Goal: Information Seeking & Learning: Learn about a topic

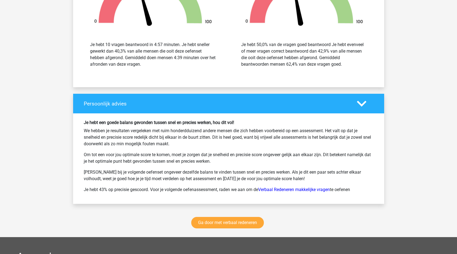
scroll to position [1691, 0]
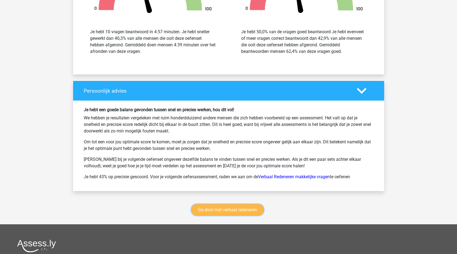
click at [247, 204] on link "Ga door met verbaal redeneren" at bounding box center [227, 209] width 73 height 11
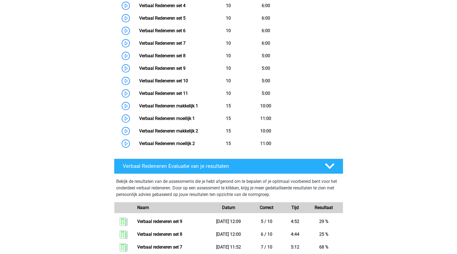
scroll to position [312, 0]
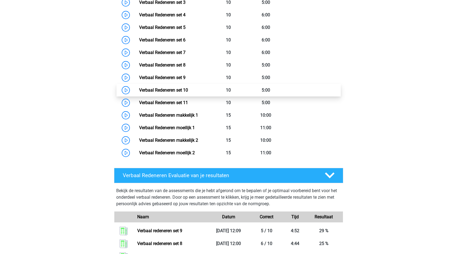
click at [157, 91] on link "Verbaal Redeneren set 10" at bounding box center [163, 90] width 49 height 5
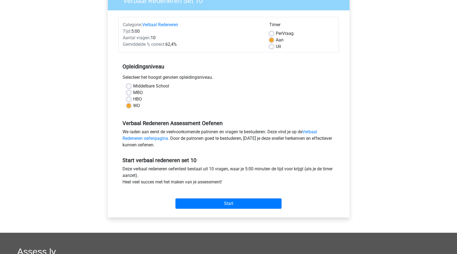
scroll to position [55, 0]
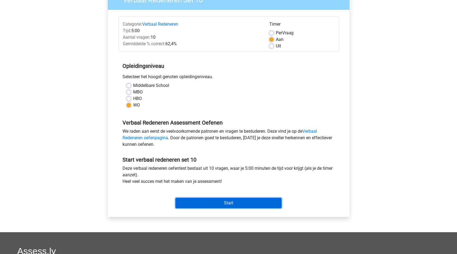
click at [241, 199] on input "Start" at bounding box center [228, 203] width 106 height 10
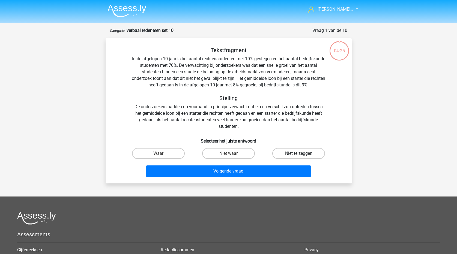
click at [290, 156] on label "Niet te zeggen" at bounding box center [298, 153] width 53 height 11
click at [299, 156] on input "Niet te zeggen" at bounding box center [301, 156] width 4 height 4
radio input "true"
click at [164, 155] on label "Waar" at bounding box center [158, 153] width 53 height 11
click at [162, 155] on input "Waar" at bounding box center [160, 156] width 4 height 4
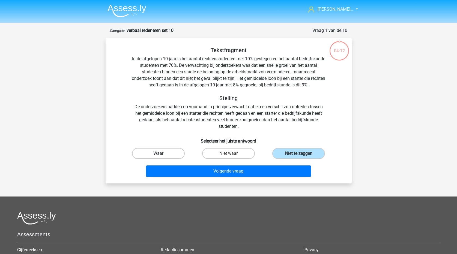
radio input "true"
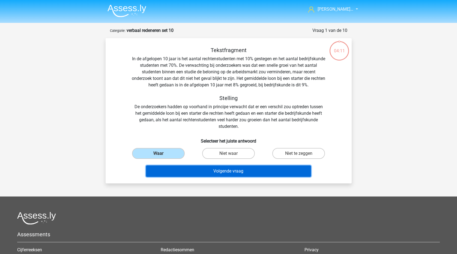
click at [208, 174] on button "Volgende vraag" at bounding box center [228, 171] width 165 height 11
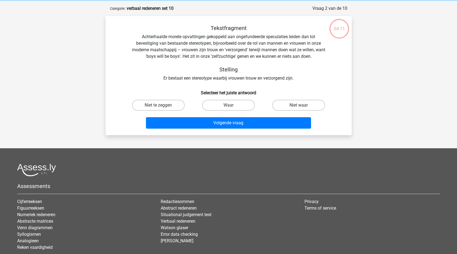
scroll to position [27, 0]
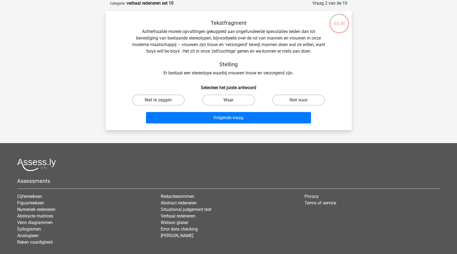
click at [216, 101] on label "Waar" at bounding box center [228, 100] width 53 height 11
click at [228, 101] on input "Waar" at bounding box center [230, 102] width 4 height 4
radio input "true"
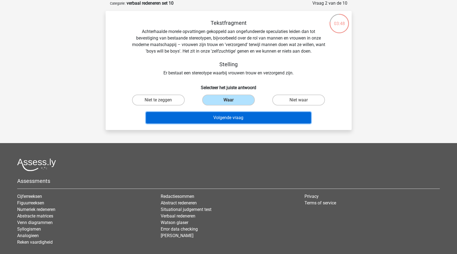
click at [224, 122] on button "Volgende vraag" at bounding box center [228, 117] width 165 height 11
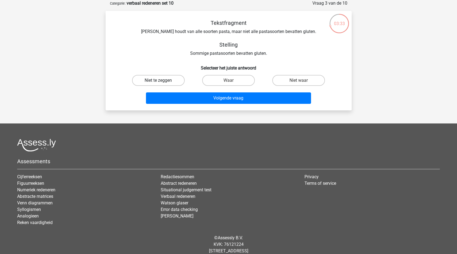
click at [167, 82] on label "Niet te zeggen" at bounding box center [158, 80] width 53 height 11
click at [162, 82] on input "Niet te zeggen" at bounding box center [160, 82] width 4 height 4
radio input "true"
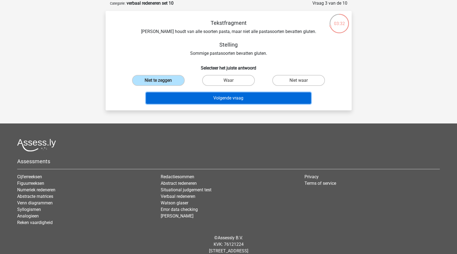
click at [202, 100] on button "Volgende vraag" at bounding box center [228, 97] width 165 height 11
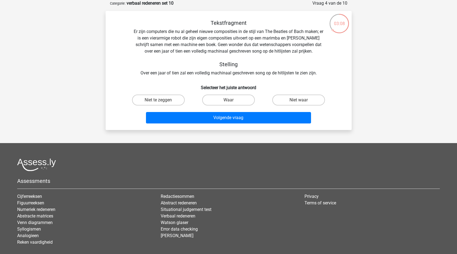
click at [158, 101] on input "Niet te zeggen" at bounding box center [160, 102] width 4 height 4
radio input "true"
click at [194, 128] on div "Tekstfragment Er zijn computers die nu al geheel nieuwe composities in de stijl…" at bounding box center [229, 70] width 246 height 119
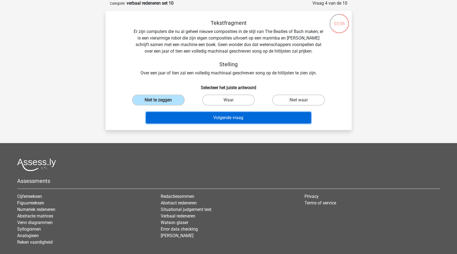
click at [196, 118] on button "Volgende vraag" at bounding box center [228, 117] width 165 height 11
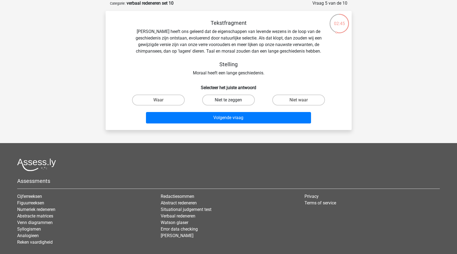
click at [234, 99] on label "Niet te zeggen" at bounding box center [228, 100] width 53 height 11
click at [232, 100] on input "Niet te zeggen" at bounding box center [230, 102] width 4 height 4
radio input "true"
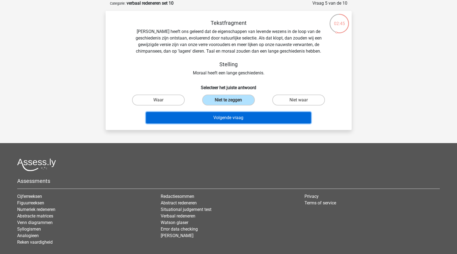
click at [235, 120] on button "Volgende vraag" at bounding box center [228, 117] width 165 height 11
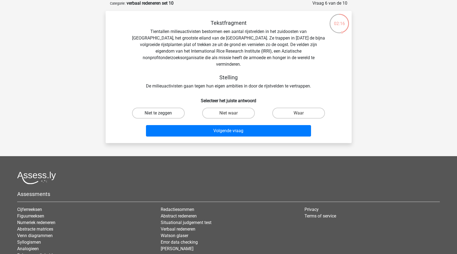
click at [171, 108] on label "Niet te zeggen" at bounding box center [158, 113] width 53 height 11
click at [162, 113] on input "Niet te zeggen" at bounding box center [160, 115] width 4 height 4
radio input "true"
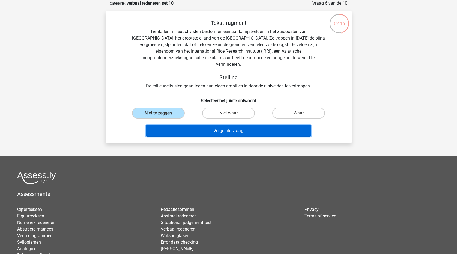
click at [188, 125] on button "Volgende vraag" at bounding box center [228, 130] width 165 height 11
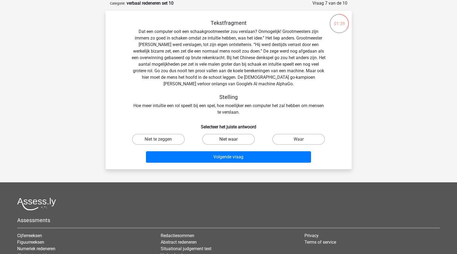
click at [226, 141] on label "Niet waar" at bounding box center [228, 139] width 53 height 11
click at [228, 141] on input "Niet waar" at bounding box center [230, 141] width 4 height 4
radio input "true"
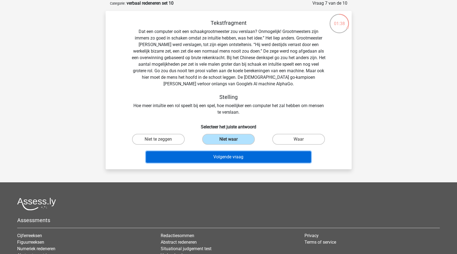
click at [227, 157] on button "Volgende vraag" at bounding box center [228, 156] width 165 height 11
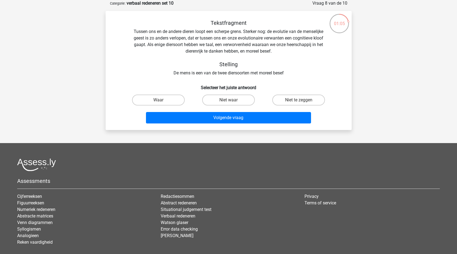
click at [229, 101] on input "Niet waar" at bounding box center [230, 102] width 4 height 4
radio input "true"
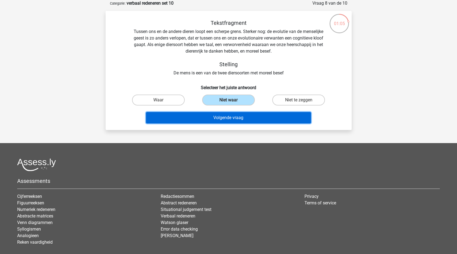
click at [227, 118] on button "Volgende vraag" at bounding box center [228, 117] width 165 height 11
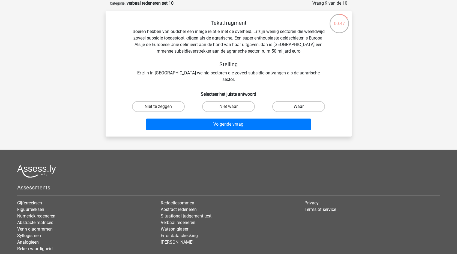
click at [300, 101] on label "Waar" at bounding box center [298, 106] width 53 height 11
click at [300, 107] on input "Waar" at bounding box center [301, 109] width 4 height 4
radio input "true"
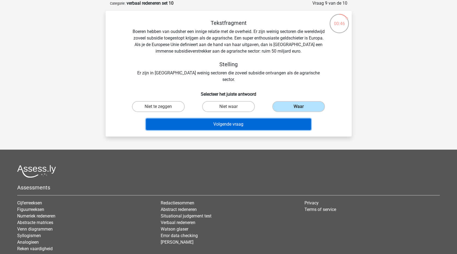
click at [252, 119] on button "Volgende vraag" at bounding box center [228, 124] width 165 height 11
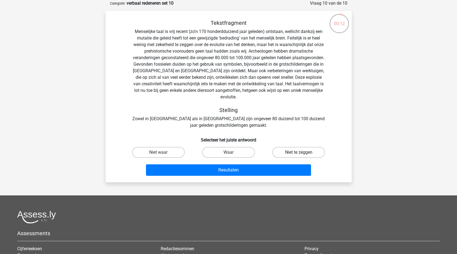
click at [308, 147] on label "Niet te zeggen" at bounding box center [298, 152] width 53 height 11
click at [302, 152] on input "Niet te zeggen" at bounding box center [301, 154] width 4 height 4
radio input "true"
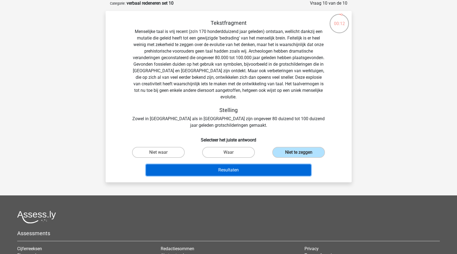
click at [279, 165] on button "Resultaten" at bounding box center [228, 169] width 165 height 11
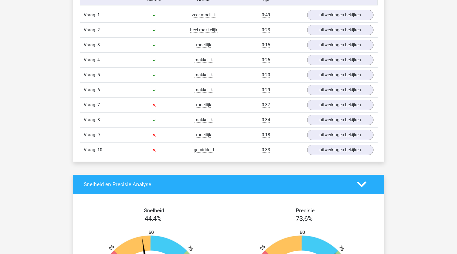
scroll to position [355, 0]
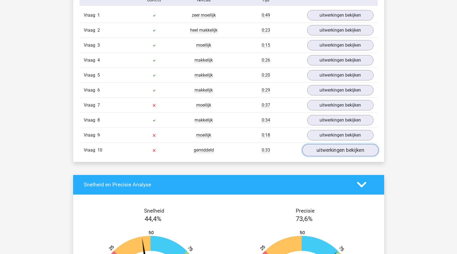
click at [343, 149] on link "uitwerkingen bekijken" at bounding box center [340, 150] width 76 height 12
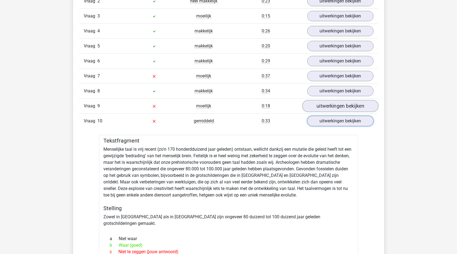
scroll to position [382, 0]
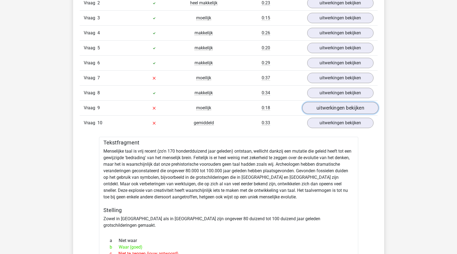
click at [333, 109] on link "uitwerkingen bekijken" at bounding box center [340, 108] width 76 height 12
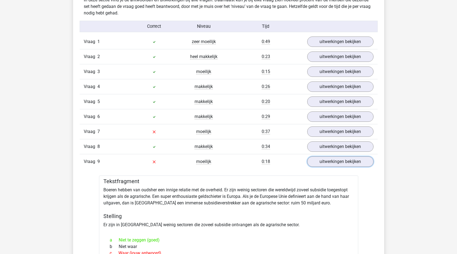
scroll to position [327, 0]
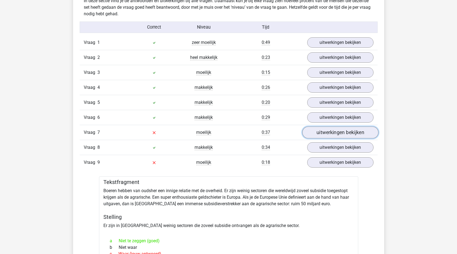
click at [334, 133] on link "uitwerkingen bekijken" at bounding box center [340, 133] width 76 height 12
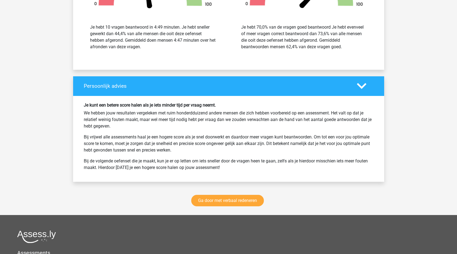
scroll to position [1269, 0]
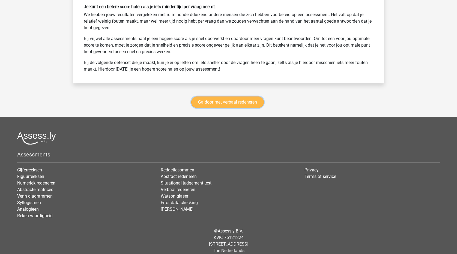
click at [248, 97] on link "Ga door met verbaal redeneren" at bounding box center [227, 102] width 73 height 11
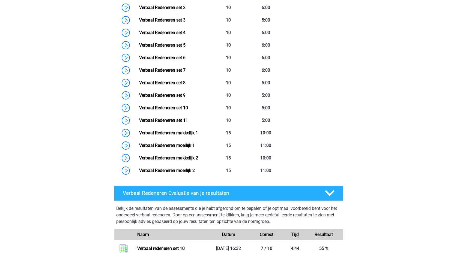
scroll to position [285, 0]
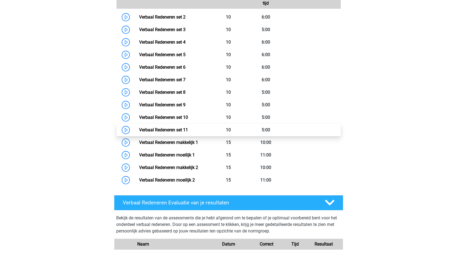
click at [180, 128] on link "Verbaal Redeneren set 11" at bounding box center [163, 129] width 49 height 5
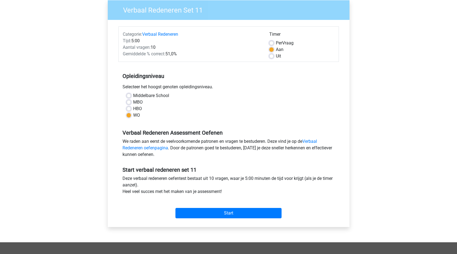
scroll to position [109, 0]
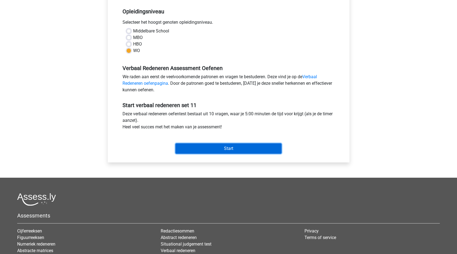
click at [248, 151] on input "Start" at bounding box center [228, 148] width 106 height 10
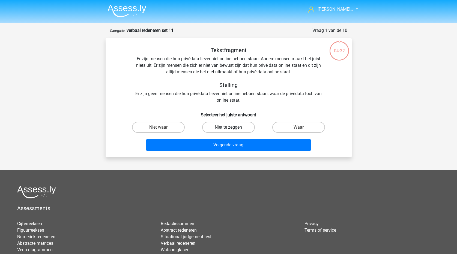
click at [227, 132] on label "Niet te zeggen" at bounding box center [228, 127] width 53 height 11
click at [228, 131] on input "Niet te zeggen" at bounding box center [230, 129] width 4 height 4
radio input "true"
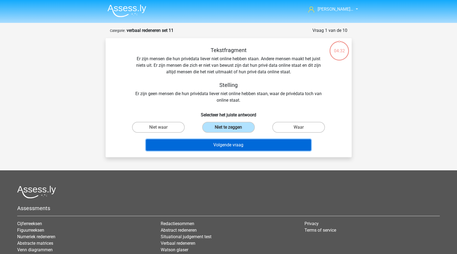
click at [239, 149] on button "Volgende vraag" at bounding box center [228, 144] width 165 height 11
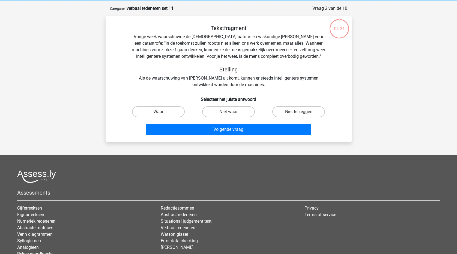
scroll to position [27, 0]
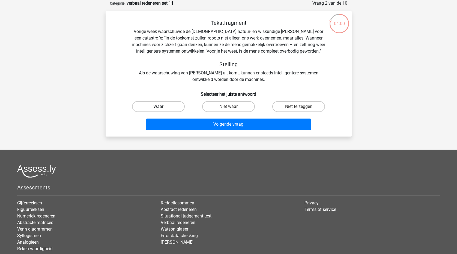
click at [173, 110] on label "Waar" at bounding box center [158, 106] width 53 height 11
click at [162, 110] on input "Waar" at bounding box center [160, 109] width 4 height 4
radio input "true"
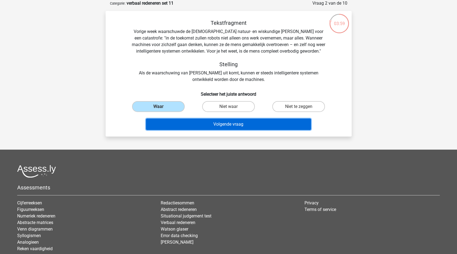
click at [186, 127] on button "Volgende vraag" at bounding box center [228, 124] width 165 height 11
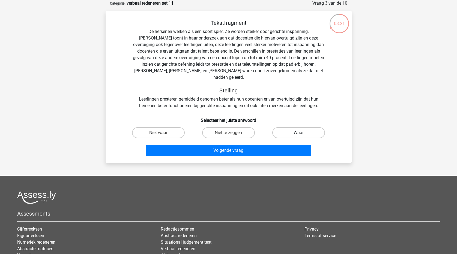
click at [295, 127] on label "Waar" at bounding box center [298, 132] width 53 height 11
click at [299, 133] on input "Waar" at bounding box center [301, 135] width 4 height 4
radio input "true"
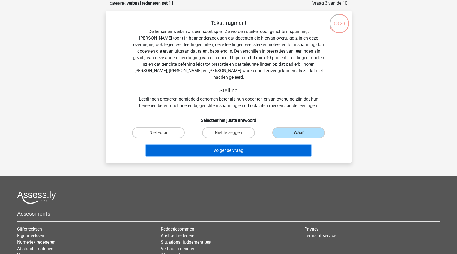
click at [297, 145] on button "Volgende vraag" at bounding box center [228, 150] width 165 height 11
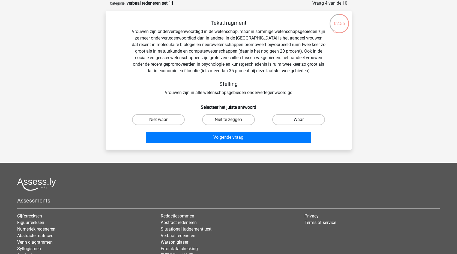
click at [303, 122] on label "Waar" at bounding box center [298, 119] width 53 height 11
click at [302, 122] on input "Waar" at bounding box center [301, 122] width 4 height 4
radio input "true"
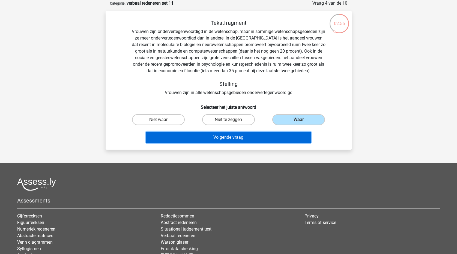
click at [289, 143] on button "Volgende vraag" at bounding box center [228, 137] width 165 height 11
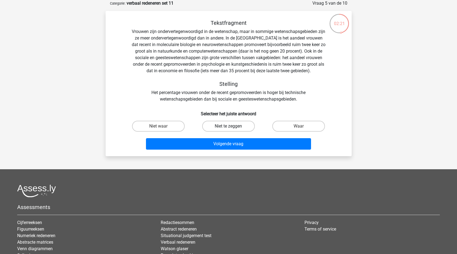
click at [215, 127] on label "Niet te zeggen" at bounding box center [228, 126] width 53 height 11
click at [228, 127] on input "Niet te zeggen" at bounding box center [230, 128] width 4 height 4
radio input "true"
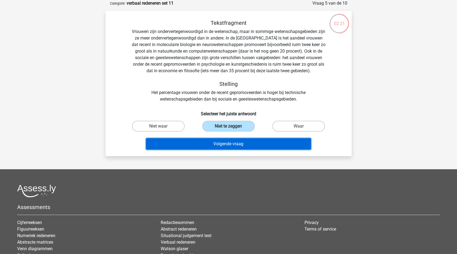
click at [222, 146] on button "Volgende vraag" at bounding box center [228, 143] width 165 height 11
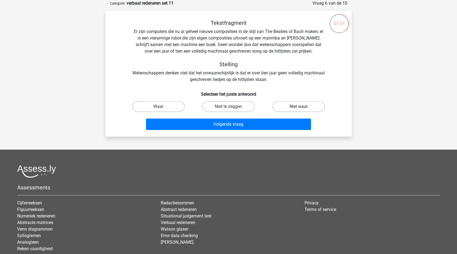
click at [287, 104] on label "Niet waar" at bounding box center [298, 106] width 53 height 11
click at [299, 107] on input "Niet waar" at bounding box center [301, 109] width 4 height 4
radio input "true"
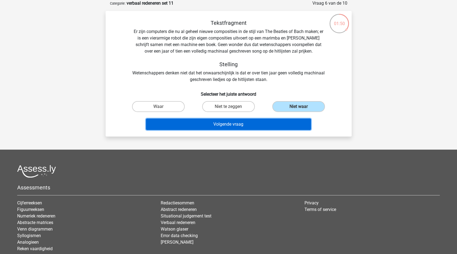
click at [284, 124] on button "Volgende vraag" at bounding box center [228, 124] width 165 height 11
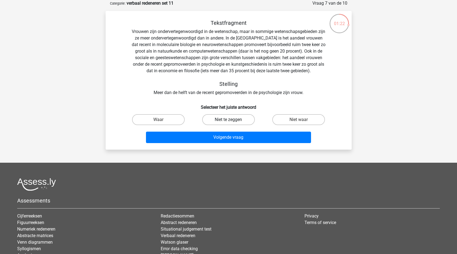
click at [240, 121] on label "Niet te zeggen" at bounding box center [228, 119] width 53 height 11
click at [232, 121] on input "Niet te zeggen" at bounding box center [230, 122] width 4 height 4
radio input "true"
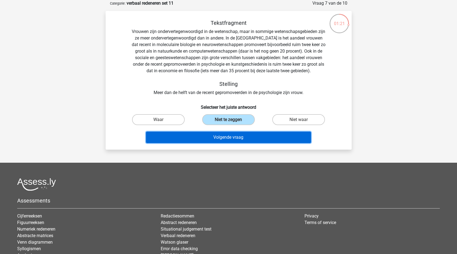
click at [239, 141] on button "Volgende vraag" at bounding box center [228, 137] width 165 height 11
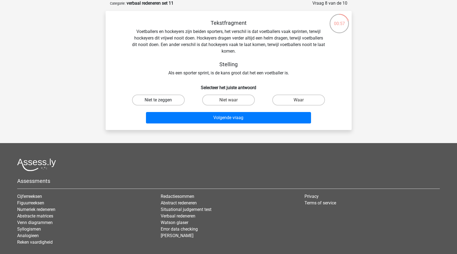
click at [165, 101] on label "Niet te zeggen" at bounding box center [158, 100] width 53 height 11
click at [162, 101] on input "Niet te zeggen" at bounding box center [160, 102] width 4 height 4
radio input "true"
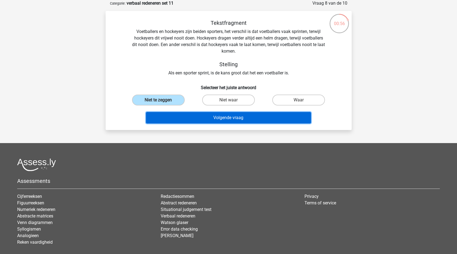
click at [179, 119] on button "Volgende vraag" at bounding box center [228, 117] width 165 height 11
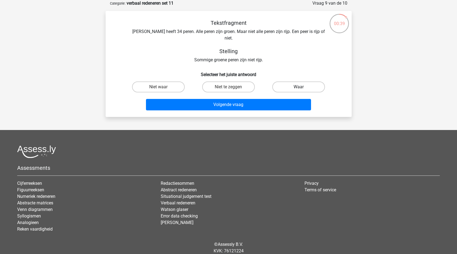
click at [297, 82] on label "Waar" at bounding box center [298, 87] width 53 height 11
click at [299, 87] on input "Waar" at bounding box center [301, 89] width 4 height 4
radio input "true"
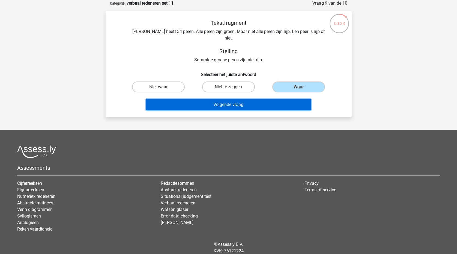
click at [273, 100] on button "Volgende vraag" at bounding box center [228, 104] width 165 height 11
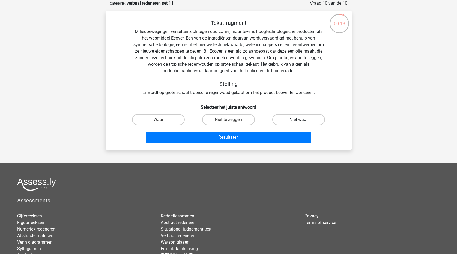
click at [295, 121] on label "Niet waar" at bounding box center [298, 119] width 53 height 11
click at [299, 121] on input "Niet waar" at bounding box center [301, 122] width 4 height 4
radio input "true"
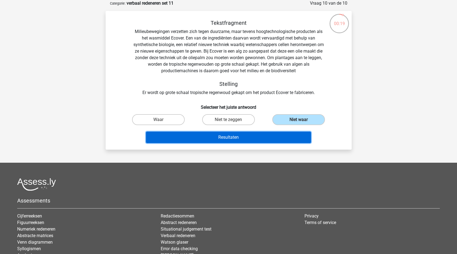
click at [281, 138] on button "Resultaten" at bounding box center [228, 137] width 165 height 11
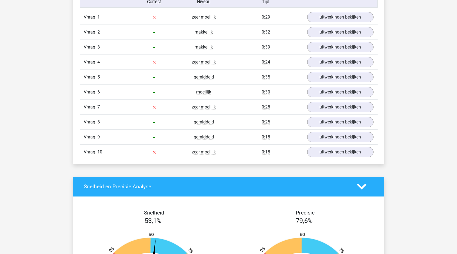
scroll to position [355, 0]
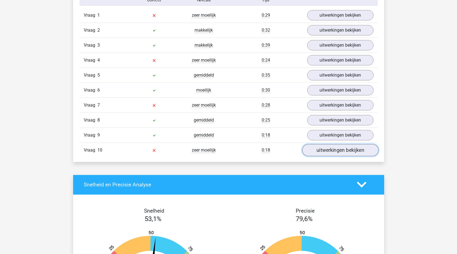
click at [329, 152] on link "uitwerkingen bekijken" at bounding box center [340, 150] width 76 height 12
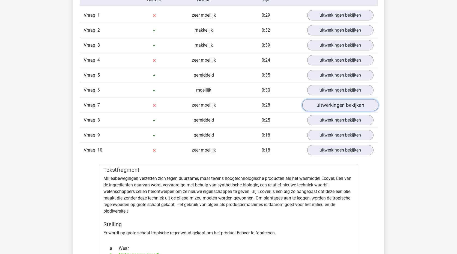
click at [313, 106] on link "uitwerkingen bekijken" at bounding box center [340, 105] width 76 height 12
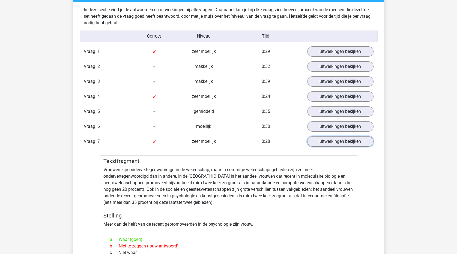
scroll to position [300, 0]
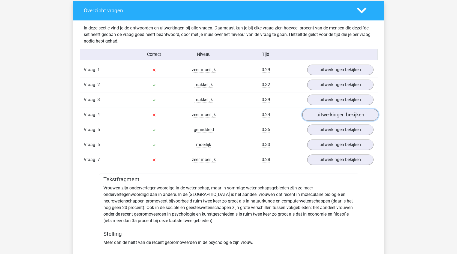
click at [346, 113] on link "uitwerkingen bekijken" at bounding box center [340, 115] width 76 height 12
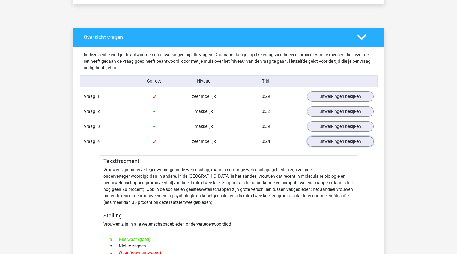
scroll to position [273, 0]
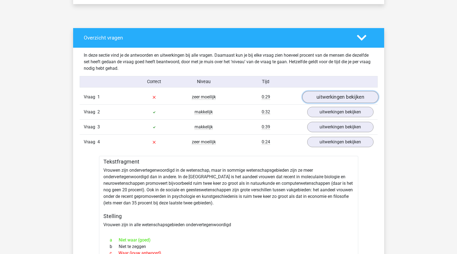
click at [342, 94] on link "uitwerkingen bekijken" at bounding box center [340, 97] width 76 height 12
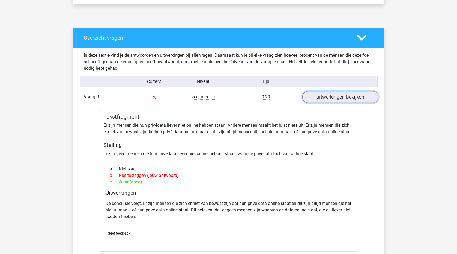
click at [332, 101] on link "uitwerkingen bekijken" at bounding box center [340, 97] width 76 height 12
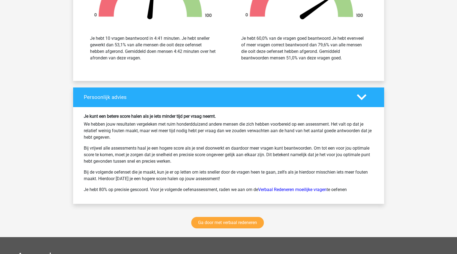
scroll to position [1200, 0]
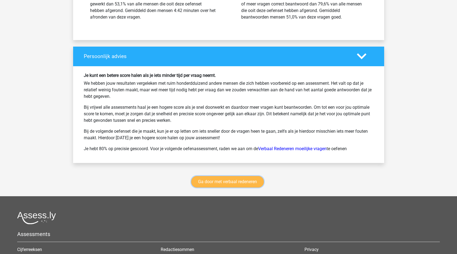
click at [241, 182] on link "Ga door met verbaal redeneren" at bounding box center [227, 181] width 73 height 11
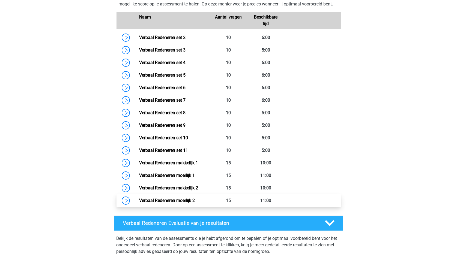
scroll to position [176, 0]
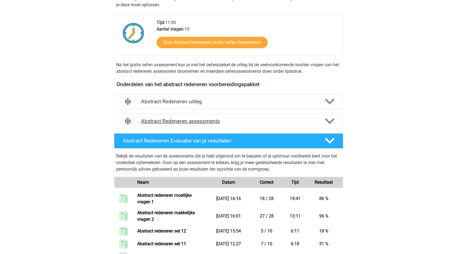
scroll to position [164, 0]
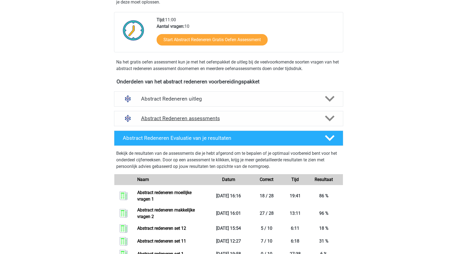
click at [335, 118] on div at bounding box center [329, 119] width 18 height 10
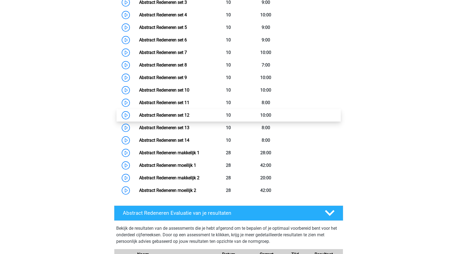
scroll to position [273, 0]
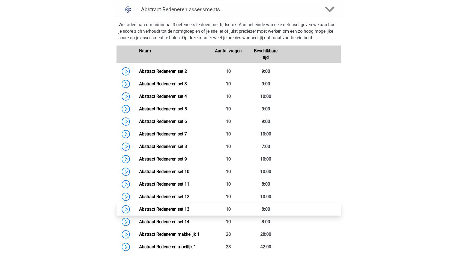
click at [189, 207] on link "Abstract Redeneren set 13" at bounding box center [164, 209] width 50 height 5
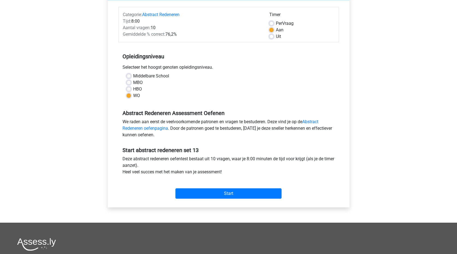
scroll to position [55, 0]
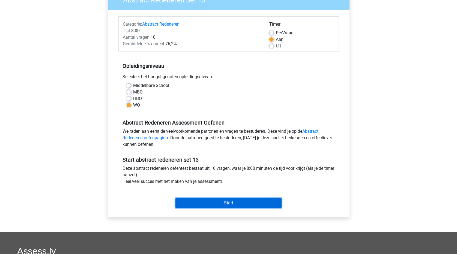
click at [247, 205] on input "Start" at bounding box center [228, 203] width 106 height 10
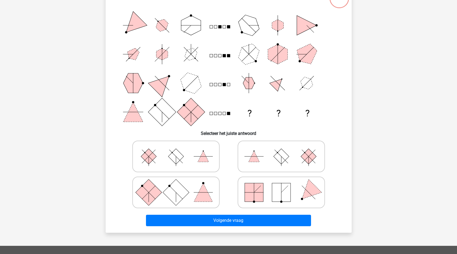
scroll to position [55, 0]
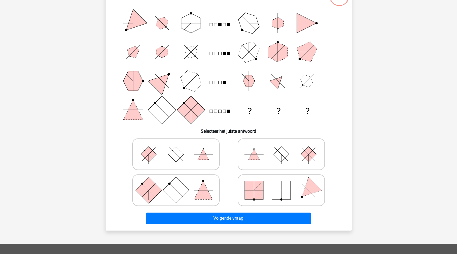
click at [185, 193] on rect at bounding box center [176, 190] width 26 height 26
click at [179, 184] on input "radio" at bounding box center [178, 182] width 4 height 4
radio input "true"
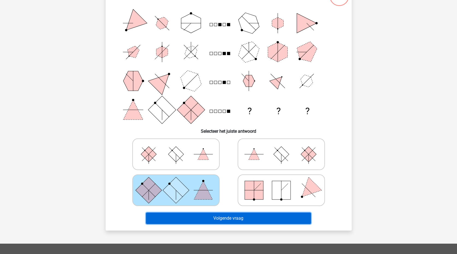
click at [223, 221] on button "Volgende vraag" at bounding box center [228, 218] width 165 height 11
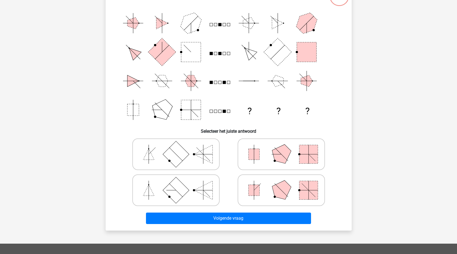
scroll to position [27, 0]
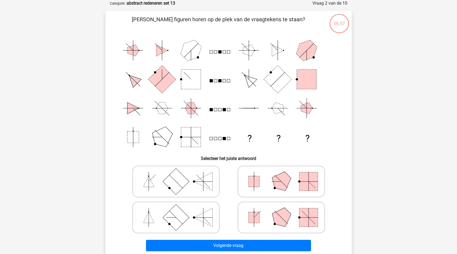
click at [182, 219] on rect at bounding box center [176, 217] width 26 height 26
click at [179, 211] on input "radio" at bounding box center [178, 209] width 4 height 4
radio input "true"
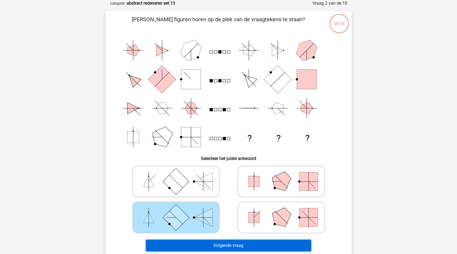
click at [224, 242] on button "Volgende vraag" at bounding box center [228, 245] width 165 height 11
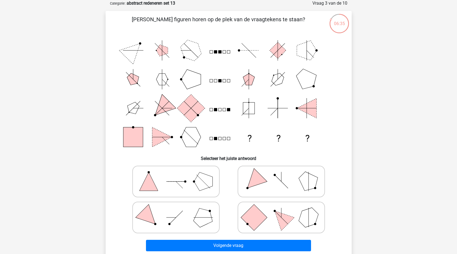
click at [149, 182] on polygon at bounding box center [148, 181] width 19 height 19
click at [176, 175] on input "radio" at bounding box center [178, 173] width 4 height 4
radio input "true"
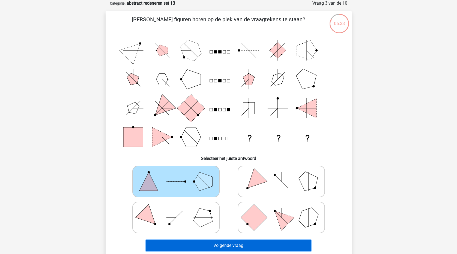
click at [276, 247] on button "Volgende vraag" at bounding box center [228, 245] width 165 height 11
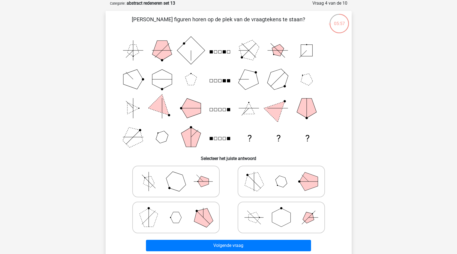
click at [166, 180] on icon at bounding box center [176, 181] width 82 height 27
click at [176, 175] on input "radio" at bounding box center [178, 173] width 4 height 4
radio input "true"
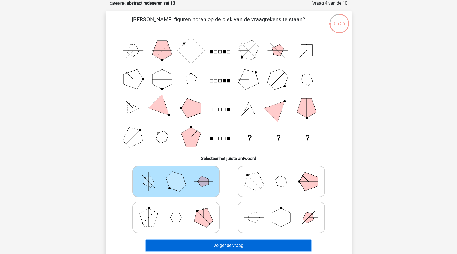
click at [191, 248] on button "Volgende vraag" at bounding box center [228, 245] width 165 height 11
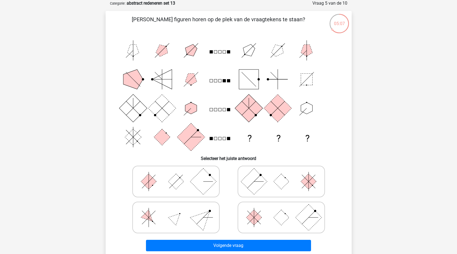
click at [292, 223] on icon at bounding box center [281, 217] width 82 height 27
click at [285, 211] on input "radio" at bounding box center [283, 209] width 4 height 4
radio input "true"
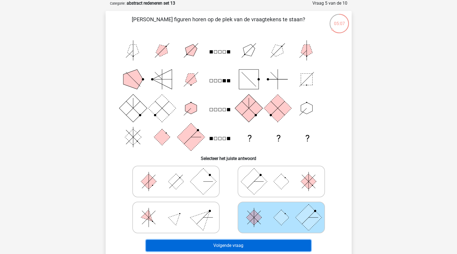
click at [285, 242] on button "Volgende vraag" at bounding box center [228, 245] width 165 height 11
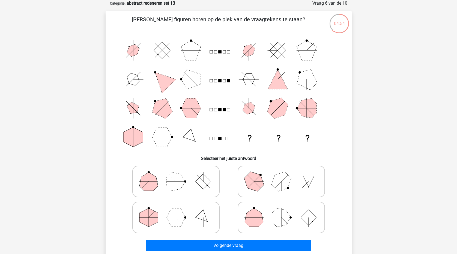
click at [160, 219] on icon at bounding box center [176, 217] width 82 height 27
click at [176, 211] on input "radio" at bounding box center [178, 209] width 4 height 4
radio input "true"
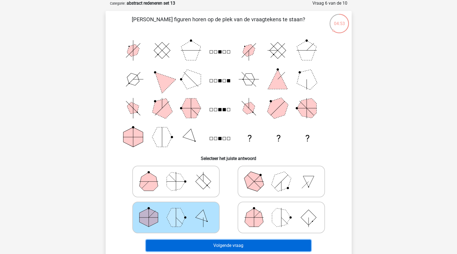
click at [203, 244] on button "Volgende vraag" at bounding box center [228, 245] width 165 height 11
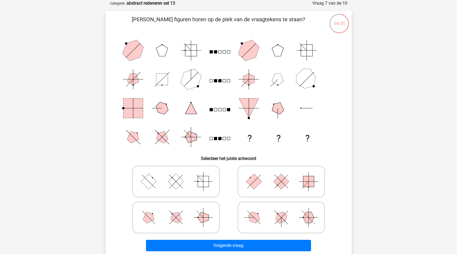
click at [280, 217] on polygon at bounding box center [281, 218] width 16 height 16
click at [281, 211] on input "radio" at bounding box center [283, 209] width 4 height 4
radio input "true"
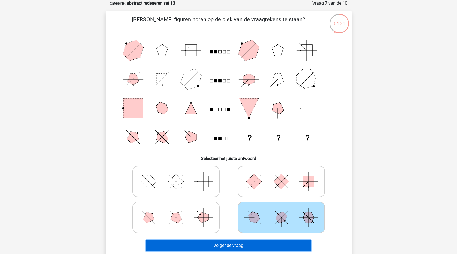
click at [277, 247] on button "Volgende vraag" at bounding box center [228, 245] width 165 height 11
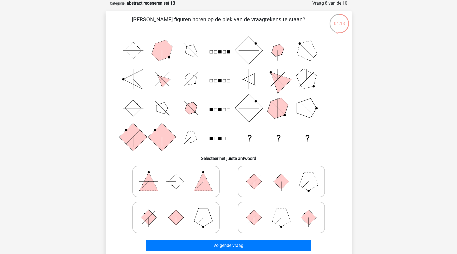
click at [305, 224] on icon at bounding box center [281, 217] width 82 height 27
click at [285, 211] on input "radio" at bounding box center [283, 209] width 4 height 4
radio input "true"
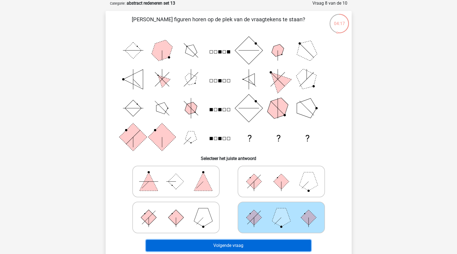
click at [287, 250] on button "Volgende vraag" at bounding box center [228, 245] width 165 height 11
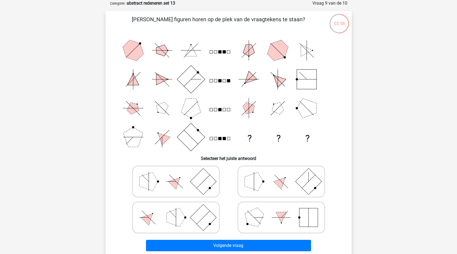
click at [146, 218] on polygon at bounding box center [149, 218] width 16 height 16
click at [176, 211] on input "radio" at bounding box center [178, 209] width 4 height 4
radio input "true"
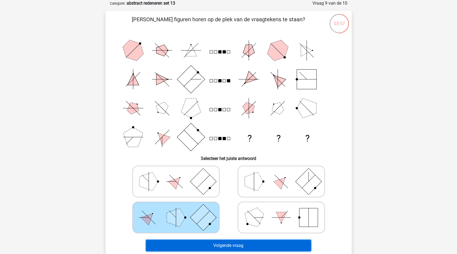
click at [197, 245] on button "Volgende vraag" at bounding box center [228, 245] width 165 height 11
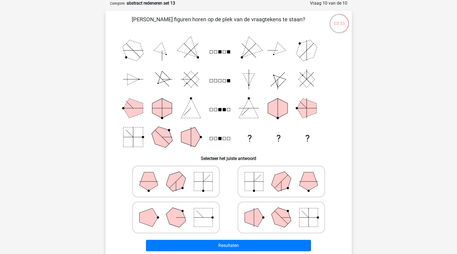
click at [274, 215] on polygon at bounding box center [281, 217] width 26 height 26
click at [281, 211] on input "radio" at bounding box center [283, 209] width 4 height 4
radio input "true"
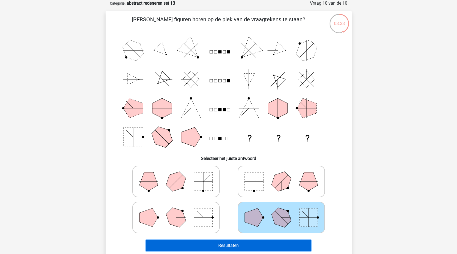
click at [263, 244] on button "Resultaten" at bounding box center [228, 245] width 165 height 11
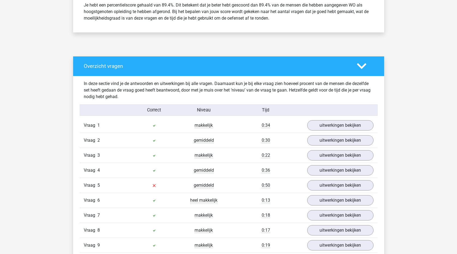
scroll to position [273, 0]
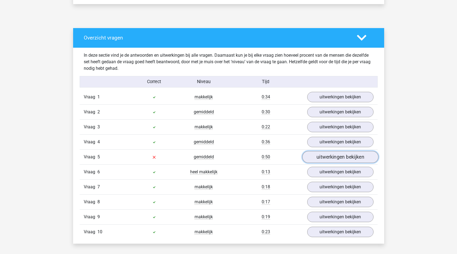
click at [338, 158] on link "uitwerkingen bekijken" at bounding box center [340, 157] width 76 height 12
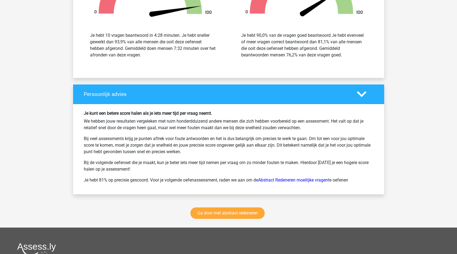
scroll to position [982, 0]
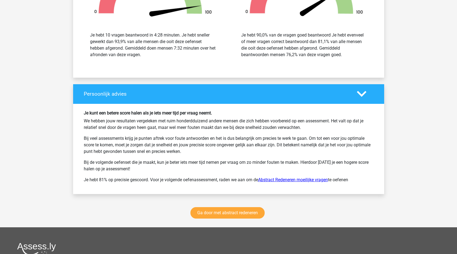
click at [303, 180] on link "Abstract Redeneren moeilijke vragen" at bounding box center [293, 179] width 70 height 5
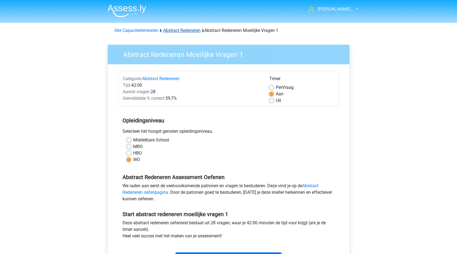
click at [183, 30] on link "Abstract Redeneren" at bounding box center [181, 30] width 37 height 5
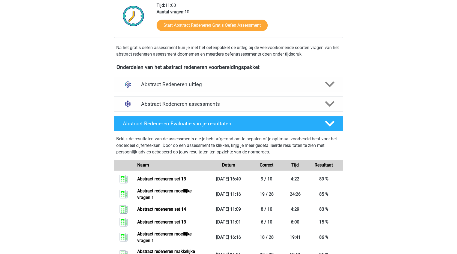
scroll to position [136, 0]
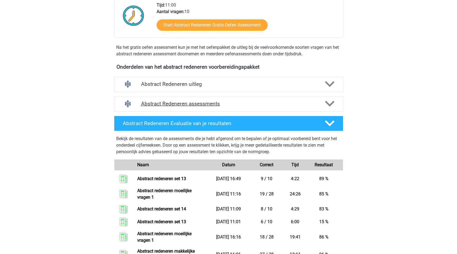
click at [328, 104] on polygon at bounding box center [330, 104] width 10 height 6
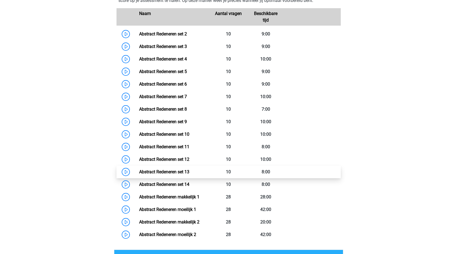
scroll to position [273, 0]
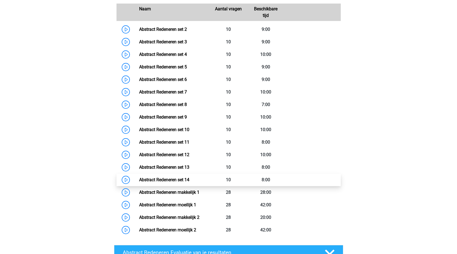
click at [176, 180] on link "Abstract Redeneren set 14" at bounding box center [164, 179] width 50 height 5
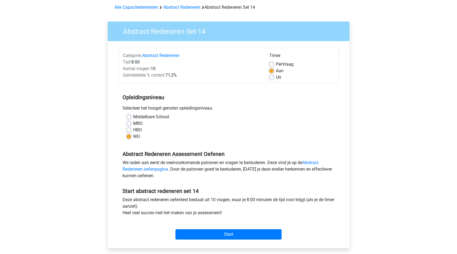
scroll to position [109, 0]
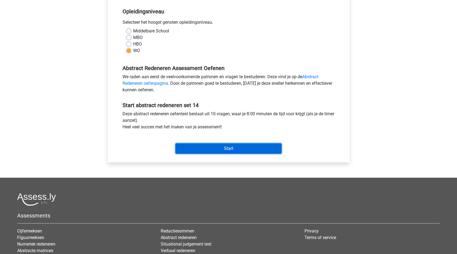
click at [249, 145] on input "Start" at bounding box center [228, 148] width 106 height 10
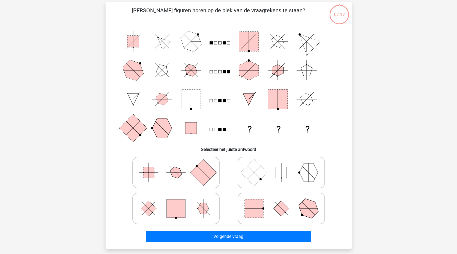
scroll to position [55, 0]
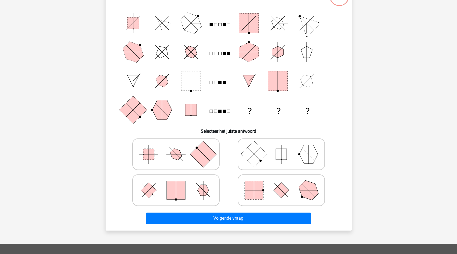
click at [298, 158] on icon at bounding box center [281, 154] width 82 height 27
click at [285, 148] on input "radio" at bounding box center [283, 146] width 4 height 4
radio input "true"
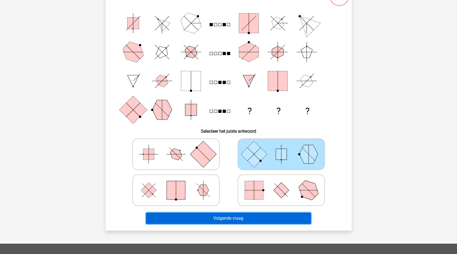
click at [284, 215] on button "Volgende vraag" at bounding box center [228, 218] width 165 height 11
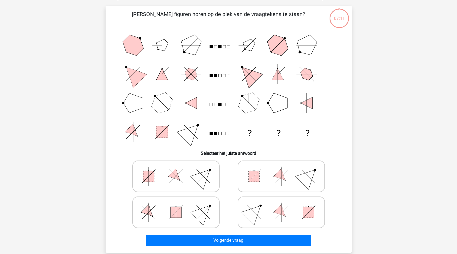
scroll to position [27, 0]
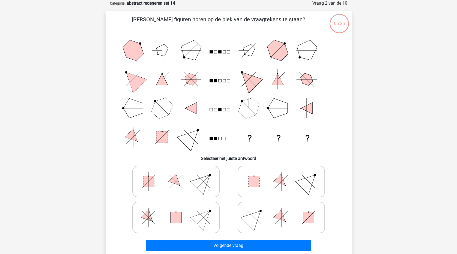
click at [159, 220] on icon at bounding box center [176, 217] width 82 height 27
click at [176, 211] on input "radio" at bounding box center [178, 209] width 4 height 4
radio input "true"
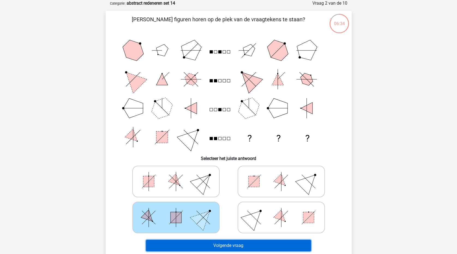
click at [205, 244] on button "Volgende vraag" at bounding box center [228, 245] width 165 height 11
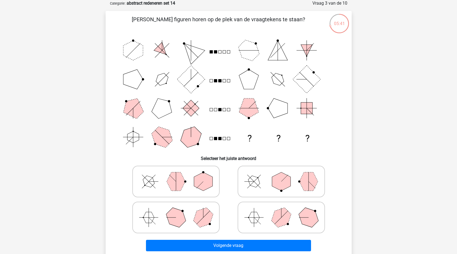
click at [157, 218] on icon at bounding box center [176, 217] width 82 height 27
click at [176, 211] on input "radio" at bounding box center [178, 209] width 4 height 4
radio input "true"
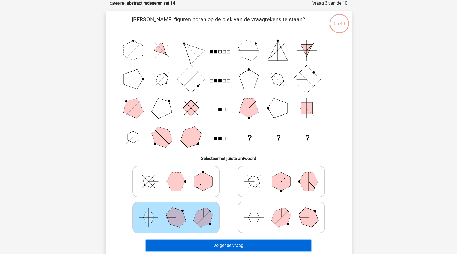
click at [204, 244] on button "Volgende vraag" at bounding box center [228, 245] width 165 height 11
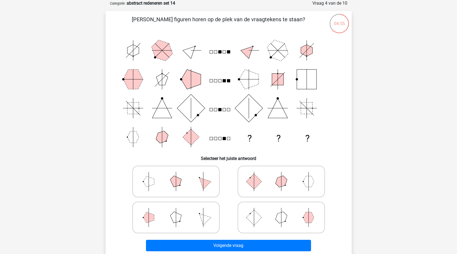
click at [167, 184] on icon at bounding box center [176, 181] width 82 height 27
click at [176, 175] on input "radio" at bounding box center [178, 173] width 4 height 4
radio input "true"
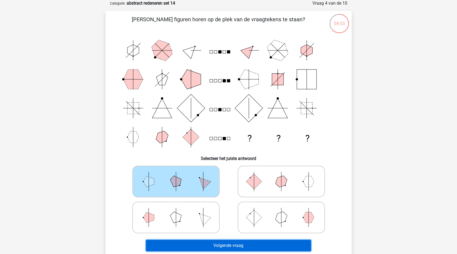
click at [226, 246] on button "Volgende vraag" at bounding box center [228, 245] width 165 height 11
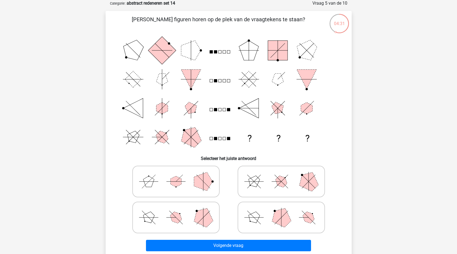
click at [287, 220] on polygon at bounding box center [281, 217] width 26 height 26
click at [285, 211] on input "radio" at bounding box center [283, 209] width 4 height 4
radio input "true"
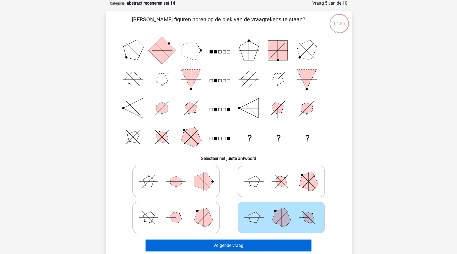
click at [291, 244] on button "Volgende vraag" at bounding box center [228, 245] width 165 height 11
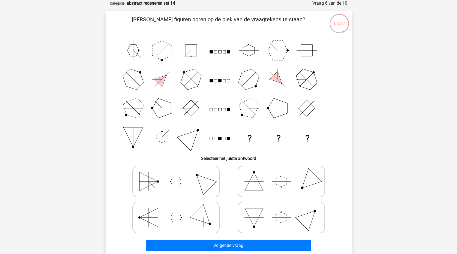
click at [151, 187] on icon at bounding box center [176, 181] width 82 height 27
click at [176, 175] on input "radio" at bounding box center [178, 173] width 4 height 4
radio input "true"
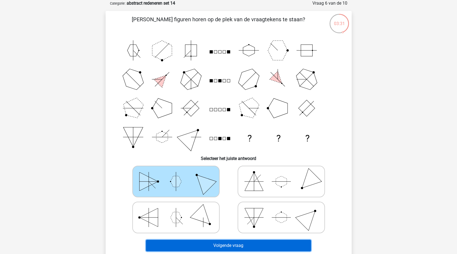
click at [218, 248] on button "Volgende vraag" at bounding box center [228, 245] width 165 height 11
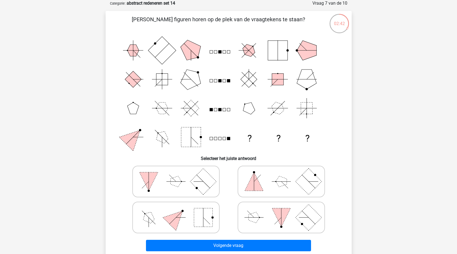
click at [270, 183] on icon at bounding box center [281, 181] width 82 height 27
click at [281, 175] on input "radio" at bounding box center [283, 173] width 4 height 4
radio input "true"
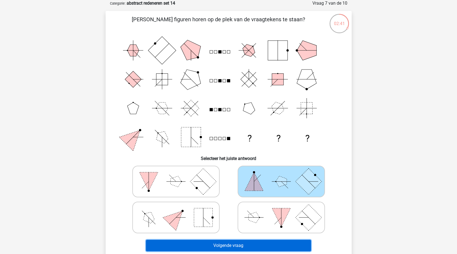
click at [274, 247] on button "Volgende vraag" at bounding box center [228, 245] width 165 height 11
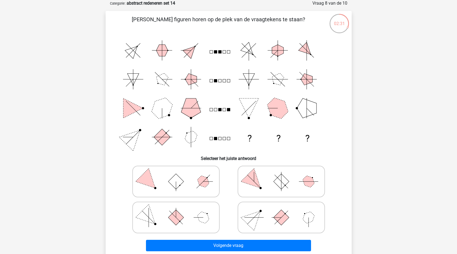
click at [269, 220] on icon at bounding box center [281, 217] width 82 height 27
click at [281, 211] on input "radio" at bounding box center [283, 209] width 4 height 4
radio input "true"
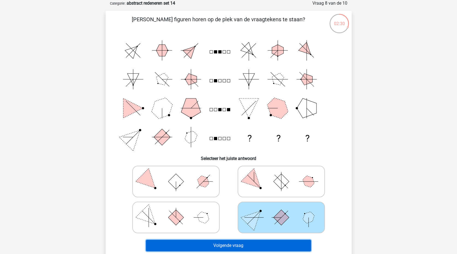
click at [263, 248] on button "Volgende vraag" at bounding box center [228, 245] width 165 height 11
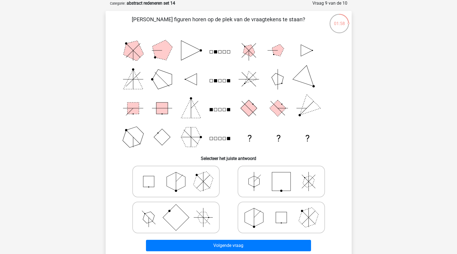
click at [257, 222] on polygon at bounding box center [254, 217] width 19 height 19
click at [281, 211] on input "radio" at bounding box center [283, 209] width 4 height 4
radio input "true"
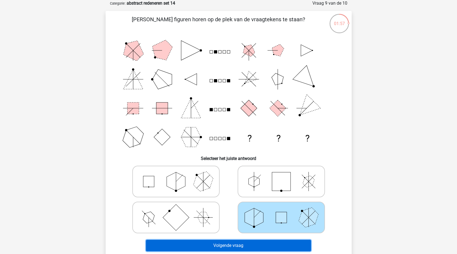
click at [254, 246] on button "Volgende vraag" at bounding box center [228, 245] width 165 height 11
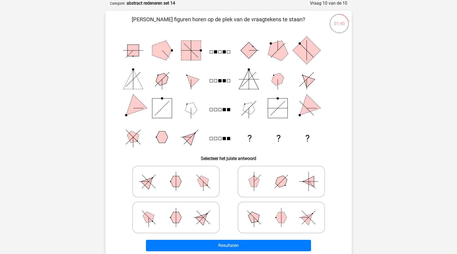
click at [188, 190] on icon at bounding box center [176, 181] width 82 height 27
click at [179, 175] on input "radio" at bounding box center [178, 173] width 4 height 4
radio input "true"
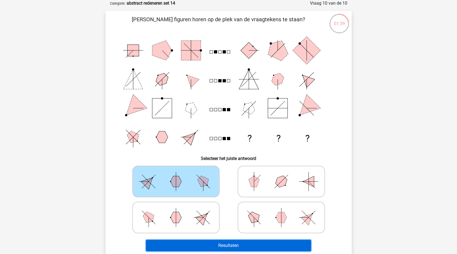
click at [220, 247] on button "Resultaten" at bounding box center [228, 245] width 165 height 11
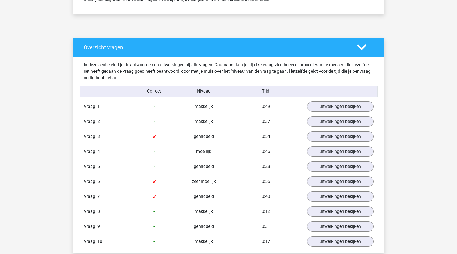
scroll to position [273, 0]
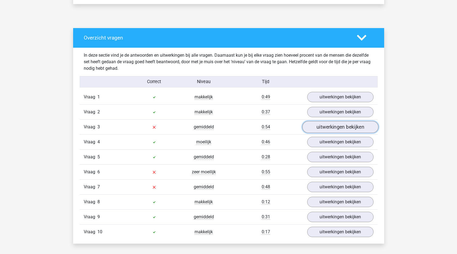
click at [344, 126] on link "uitwerkingen bekijken" at bounding box center [340, 127] width 76 height 12
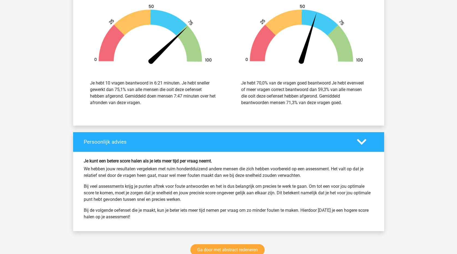
scroll to position [955, 0]
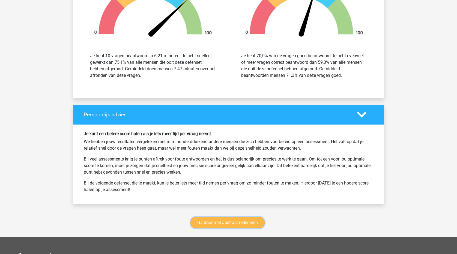
click at [253, 225] on link "Ga door met abstract redeneren" at bounding box center [227, 222] width 74 height 11
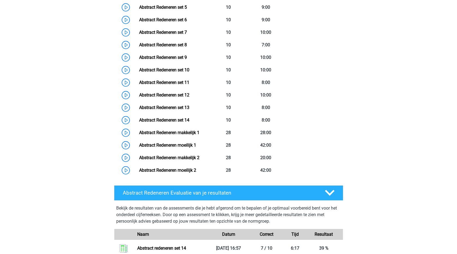
scroll to position [340, 0]
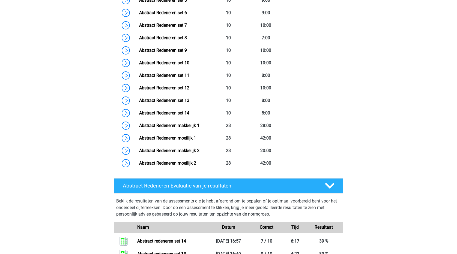
click at [327, 186] on polygon at bounding box center [330, 186] width 10 height 6
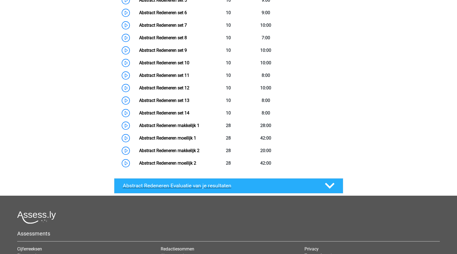
click at [327, 186] on polygon at bounding box center [330, 186] width 10 height 6
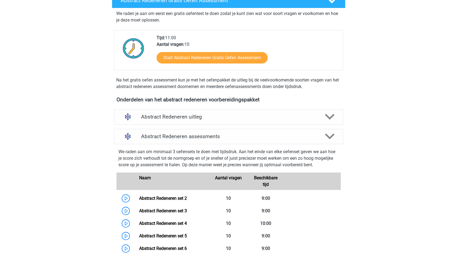
scroll to position [94, 0]
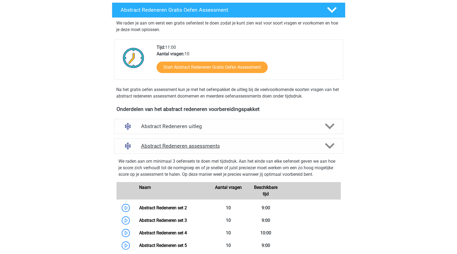
click at [324, 143] on div at bounding box center [329, 146] width 18 height 10
click at [324, 145] on div at bounding box center [329, 146] width 18 height 10
click at [331, 145] on icon at bounding box center [330, 146] width 10 height 10
click at [330, 122] on icon at bounding box center [330, 127] width 10 height 10
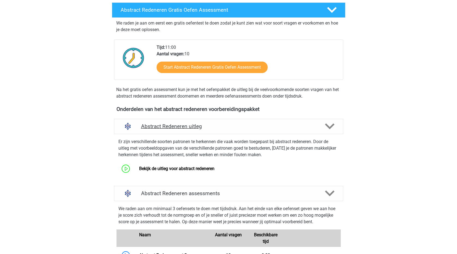
click at [333, 126] on icon at bounding box center [330, 127] width 10 height 10
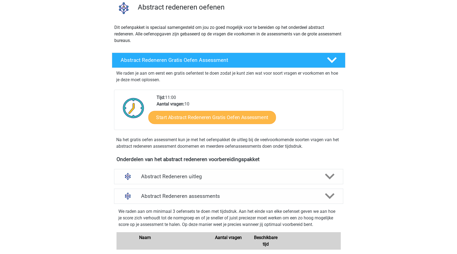
scroll to position [40, 0]
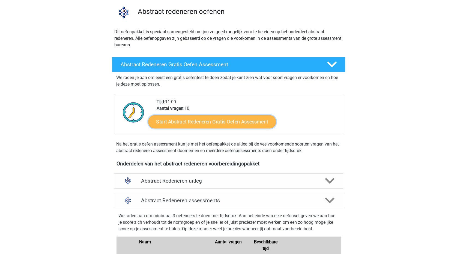
click at [248, 124] on link "Start Abstract Redeneren Gratis Oefen Assessment" at bounding box center [212, 121] width 128 height 13
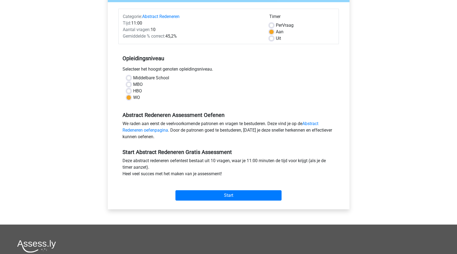
scroll to position [82, 0]
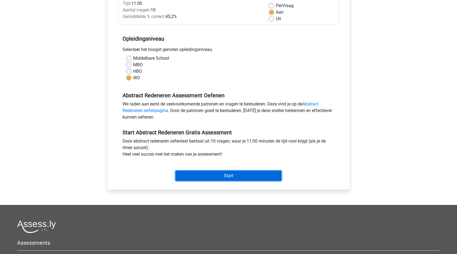
click at [269, 176] on input "Start" at bounding box center [228, 176] width 106 height 10
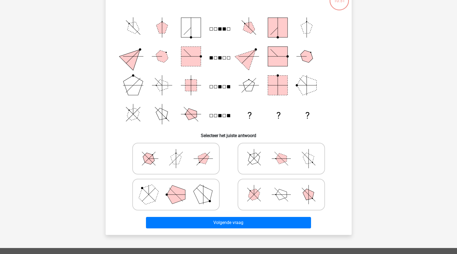
scroll to position [55, 0]
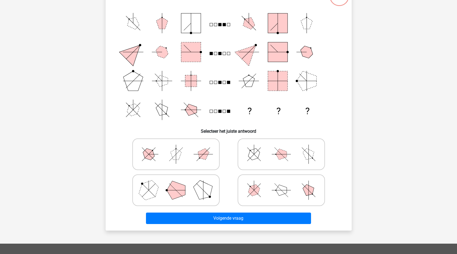
click at [194, 194] on icon at bounding box center [176, 190] width 82 height 27
click at [179, 184] on input "radio" at bounding box center [178, 182] width 4 height 4
radio input "true"
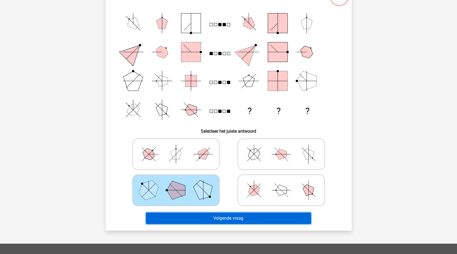
click at [203, 214] on button "Volgende vraag" at bounding box center [228, 218] width 165 height 11
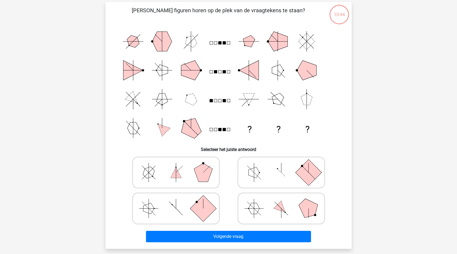
scroll to position [27, 0]
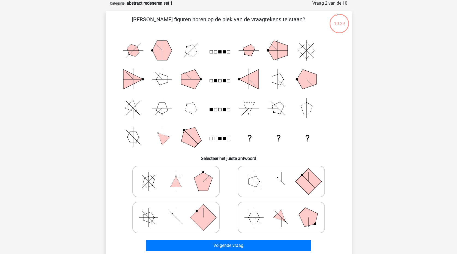
click at [261, 182] on icon at bounding box center [281, 181] width 82 height 27
click at [281, 175] on input "radio" at bounding box center [283, 173] width 4 height 4
radio input "true"
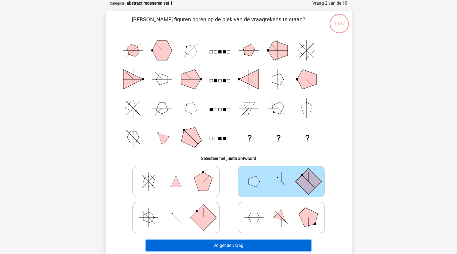
click at [258, 244] on button "Volgende vraag" at bounding box center [228, 245] width 165 height 11
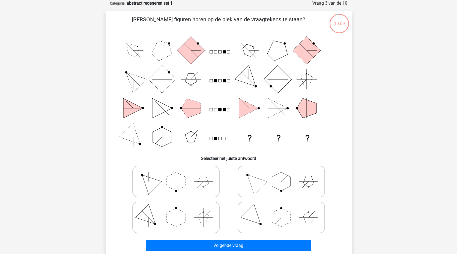
click at [274, 184] on polygon at bounding box center [281, 181] width 19 height 19
click at [281, 175] on input "radio" at bounding box center [283, 173] width 4 height 4
radio input "true"
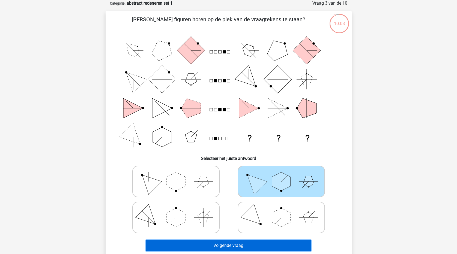
click at [272, 245] on button "Volgende vraag" at bounding box center [228, 245] width 165 height 11
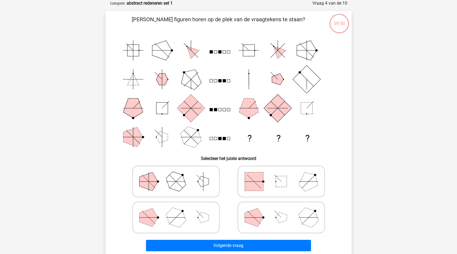
click at [265, 181] on icon at bounding box center [281, 181] width 82 height 27
click at [281, 175] on input "radio" at bounding box center [283, 173] width 4 height 4
radio input "true"
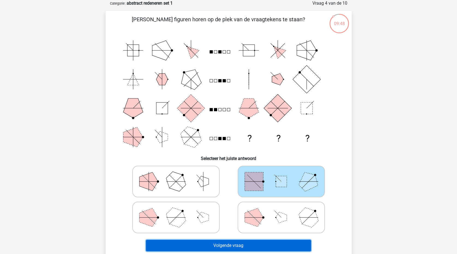
click at [258, 244] on button "Volgende vraag" at bounding box center [228, 245] width 165 height 11
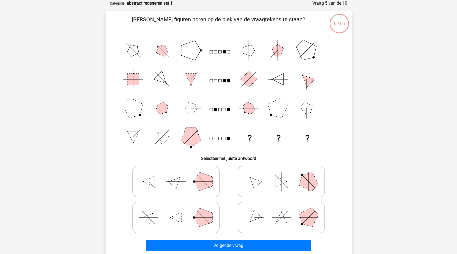
click at [268, 182] on icon at bounding box center [281, 181] width 82 height 27
click at [281, 175] on input "radio" at bounding box center [283, 173] width 4 height 4
radio input "true"
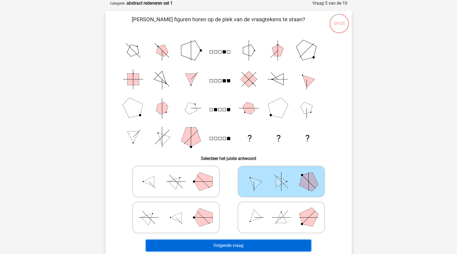
click at [268, 250] on button "Volgende vraag" at bounding box center [228, 245] width 165 height 11
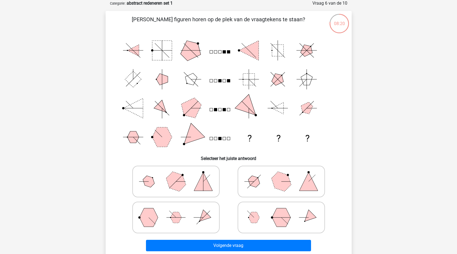
click at [263, 184] on icon at bounding box center [281, 181] width 82 height 27
click at [281, 175] on input "radio" at bounding box center [283, 173] width 4 height 4
radio input "true"
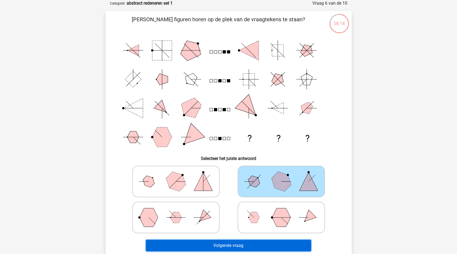
click at [258, 247] on button "Volgende vraag" at bounding box center [228, 245] width 165 height 11
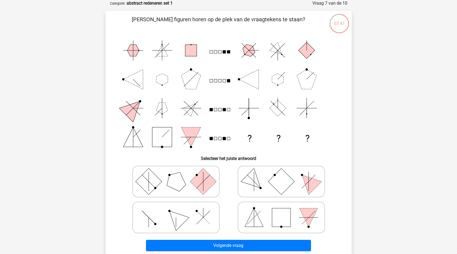
click at [160, 223] on icon at bounding box center [176, 217] width 82 height 27
click at [176, 211] on input "radio" at bounding box center [178, 209] width 4 height 4
radio input "true"
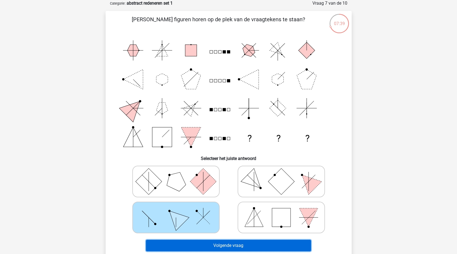
click at [187, 248] on button "Volgende vraag" at bounding box center [228, 245] width 165 height 11
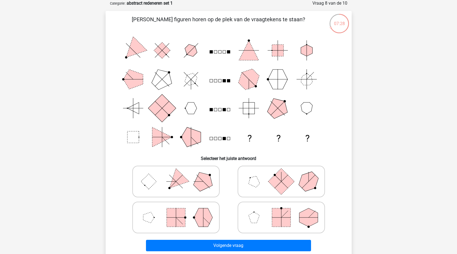
click at [192, 219] on icon at bounding box center [176, 217] width 82 height 27
click at [179, 211] on input "radio" at bounding box center [178, 209] width 4 height 4
radio input "true"
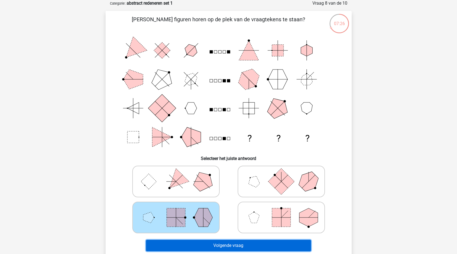
click at [208, 250] on button "Volgende vraag" at bounding box center [228, 245] width 165 height 11
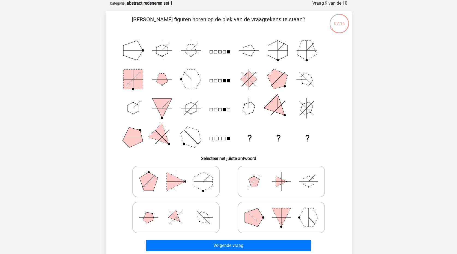
click at [185, 222] on icon at bounding box center [176, 217] width 82 height 27
click at [179, 211] on input "radio" at bounding box center [178, 209] width 4 height 4
radio input "true"
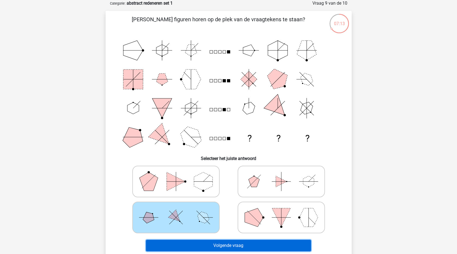
click at [215, 243] on button "Volgende vraag" at bounding box center [228, 245] width 165 height 11
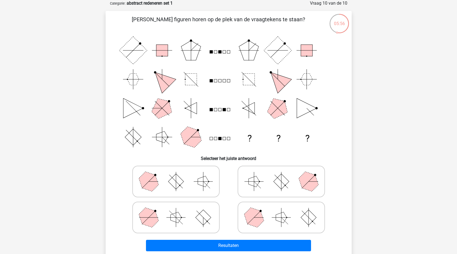
click at [194, 225] on icon at bounding box center [176, 217] width 82 height 27
click at [179, 211] on input "radio" at bounding box center [178, 209] width 4 height 4
radio input "true"
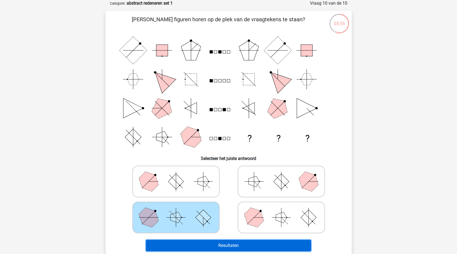
click at [244, 248] on button "Resultaten" at bounding box center [228, 245] width 165 height 11
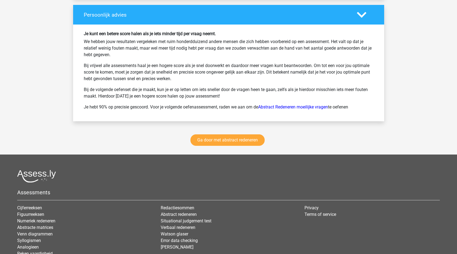
scroll to position [709, 0]
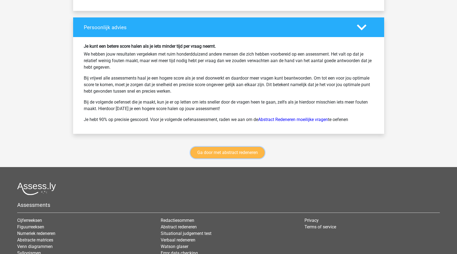
click at [250, 156] on link "Ga door met abstract redeneren" at bounding box center [227, 152] width 74 height 11
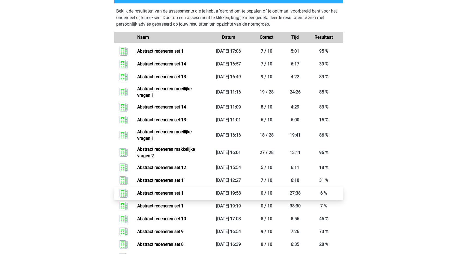
scroll to position [503, 0]
